Goal: Browse casually

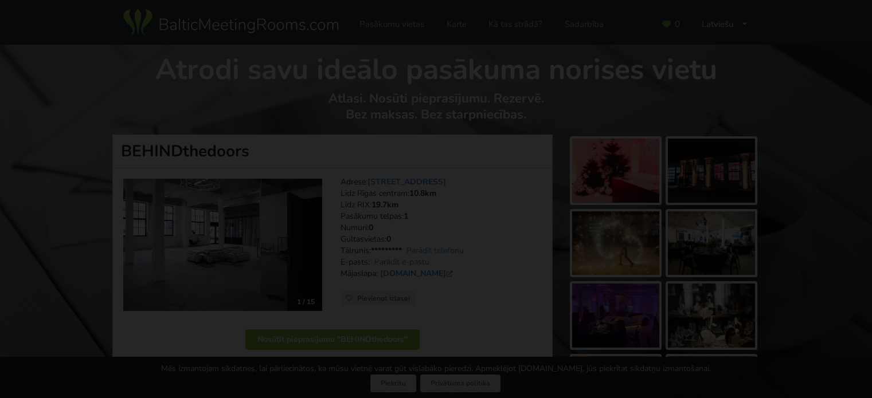
scroll to position [459, 0]
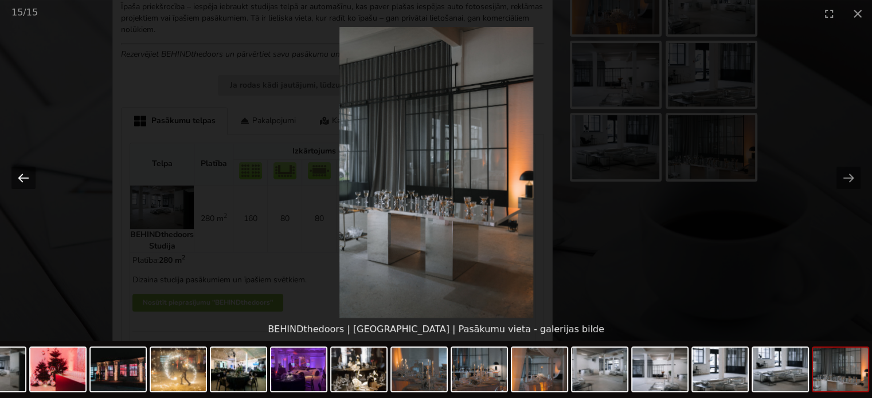
click at [15, 175] on button "Previous slide" at bounding box center [23, 178] width 24 height 22
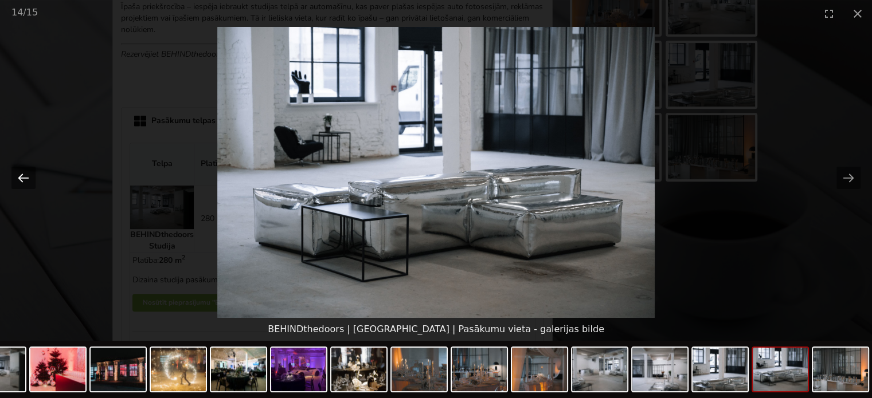
click at [15, 175] on button "Previous slide" at bounding box center [23, 178] width 24 height 22
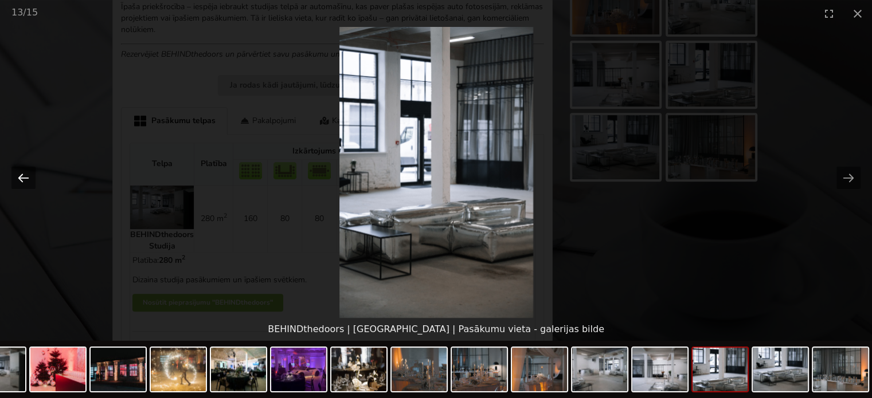
click at [15, 175] on button "Previous slide" at bounding box center [23, 178] width 24 height 22
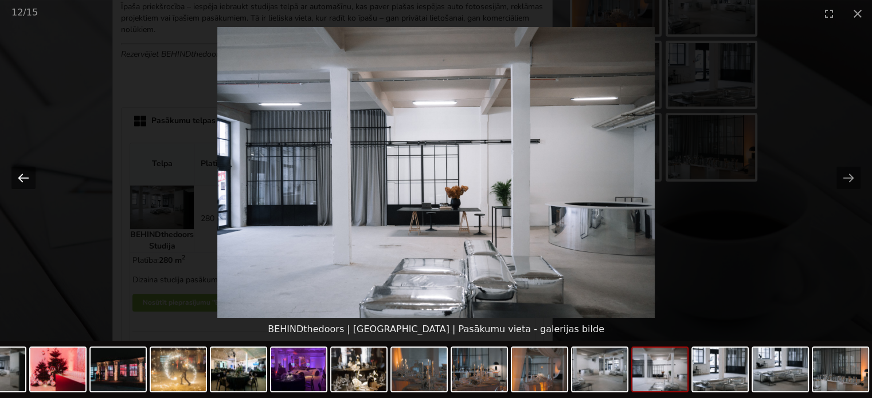
click at [15, 172] on button "Previous slide" at bounding box center [23, 178] width 24 height 22
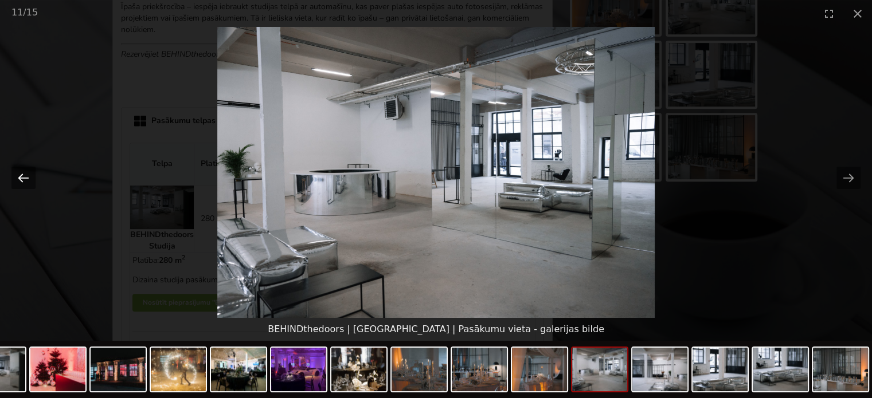
click at [15, 172] on button "Previous slide" at bounding box center [23, 178] width 24 height 22
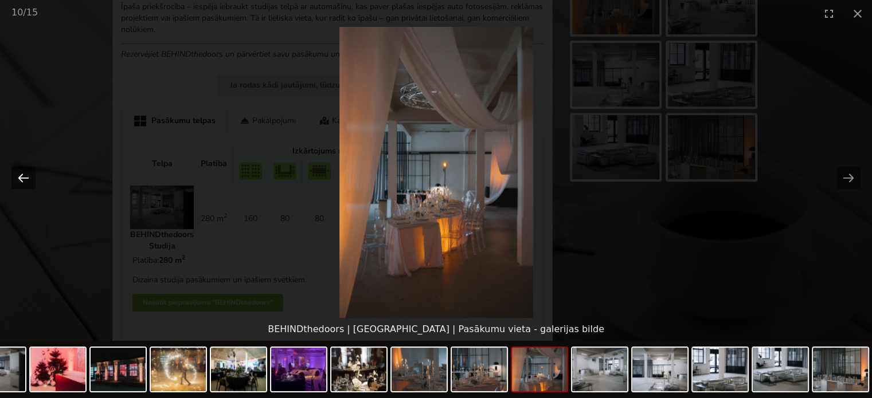
click at [15, 172] on button "Previous slide" at bounding box center [23, 178] width 24 height 22
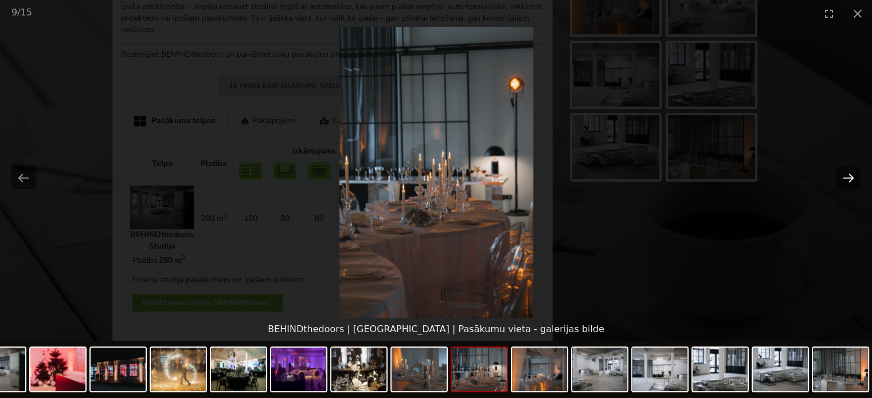
click at [852, 183] on button "Next slide" at bounding box center [848, 178] width 24 height 22
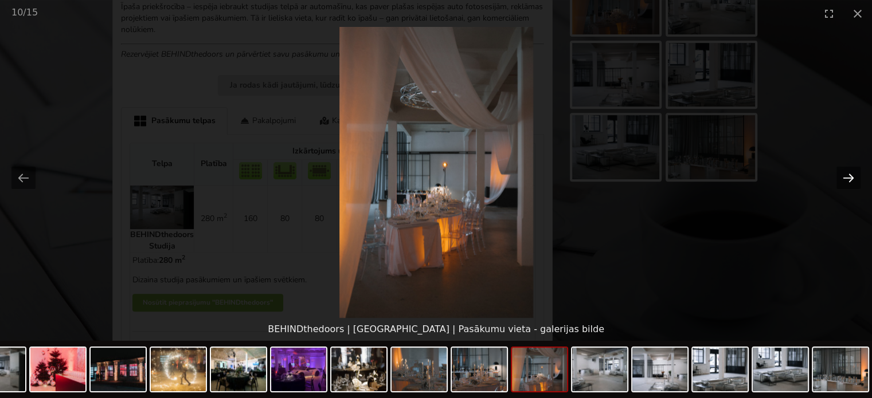
click at [852, 183] on button "Next slide" at bounding box center [848, 178] width 24 height 22
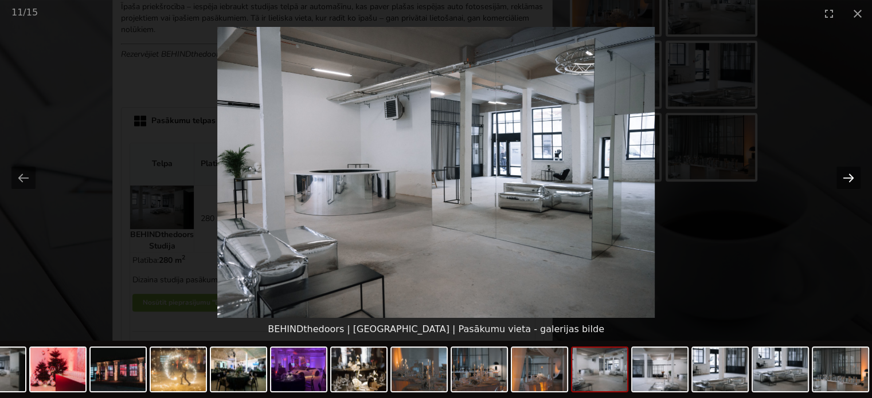
click at [852, 183] on button "Next slide" at bounding box center [848, 178] width 24 height 22
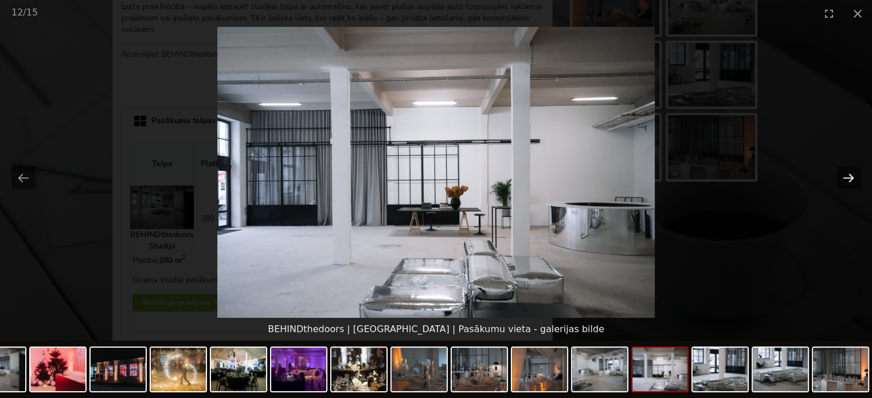
click at [852, 183] on button "Next slide" at bounding box center [848, 178] width 24 height 22
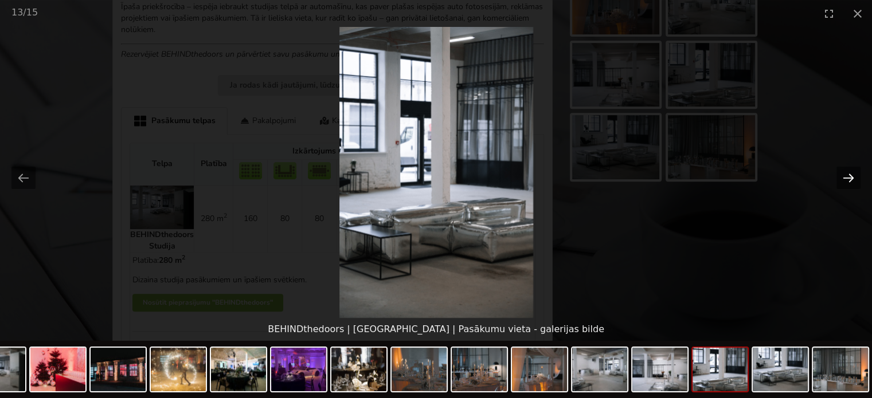
click at [840, 185] on button "Next slide" at bounding box center [848, 178] width 24 height 22
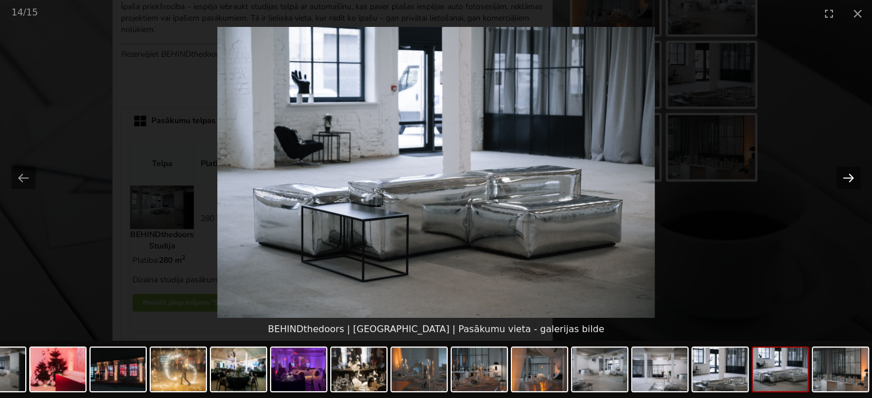
click at [840, 185] on button "Next slide" at bounding box center [848, 178] width 24 height 22
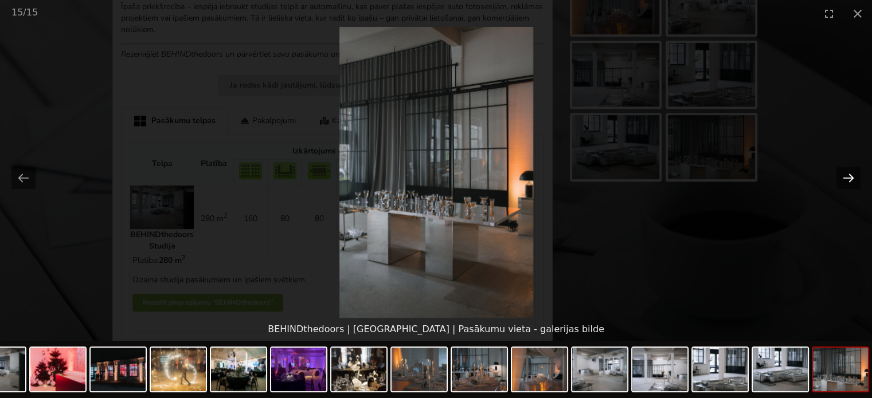
click at [840, 185] on button "Next slide" at bounding box center [848, 178] width 24 height 22
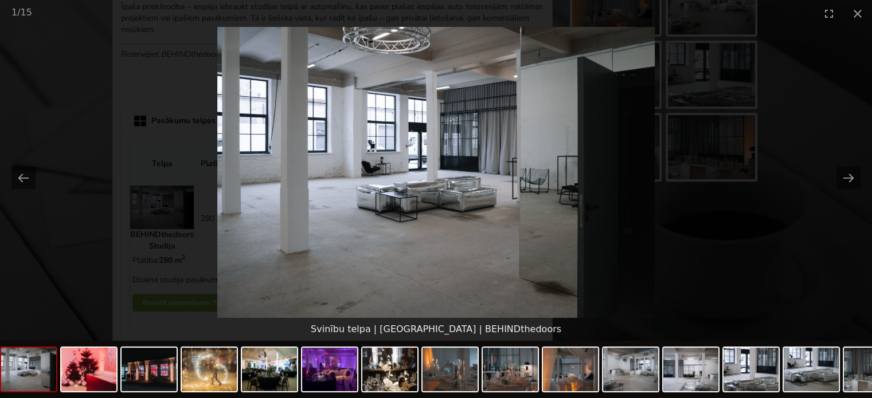
drag, startPoint x: 465, startPoint y: 136, endPoint x: 693, endPoint y: 247, distance: 253.3
click at [693, 247] on picture at bounding box center [436, 172] width 872 height 291
click at [690, 383] on img at bounding box center [690, 370] width 55 height 44
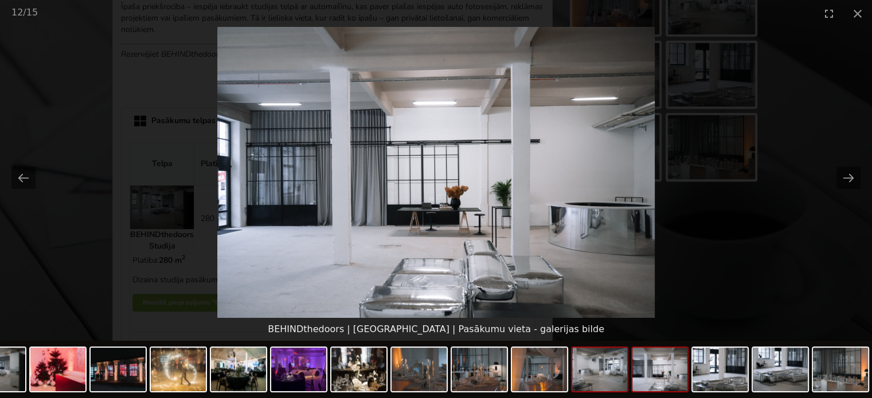
click at [617, 377] on img at bounding box center [599, 370] width 55 height 44
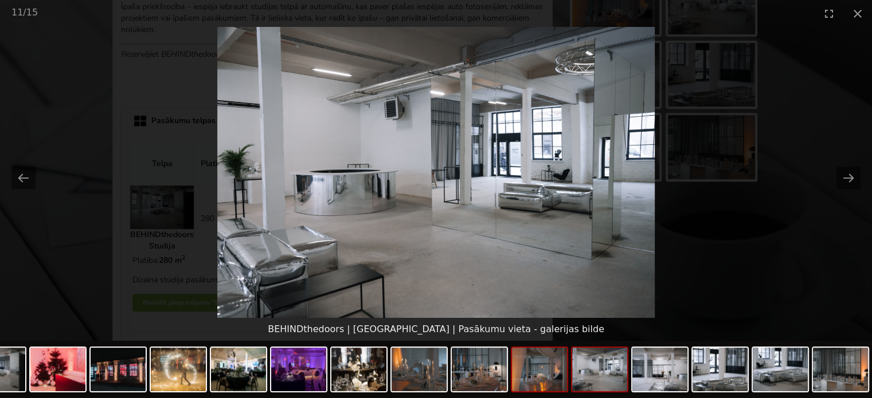
click at [564, 378] on img at bounding box center [539, 370] width 55 height 44
click at [548, 371] on img at bounding box center [539, 370] width 55 height 44
